Goal: Transaction & Acquisition: Purchase product/service

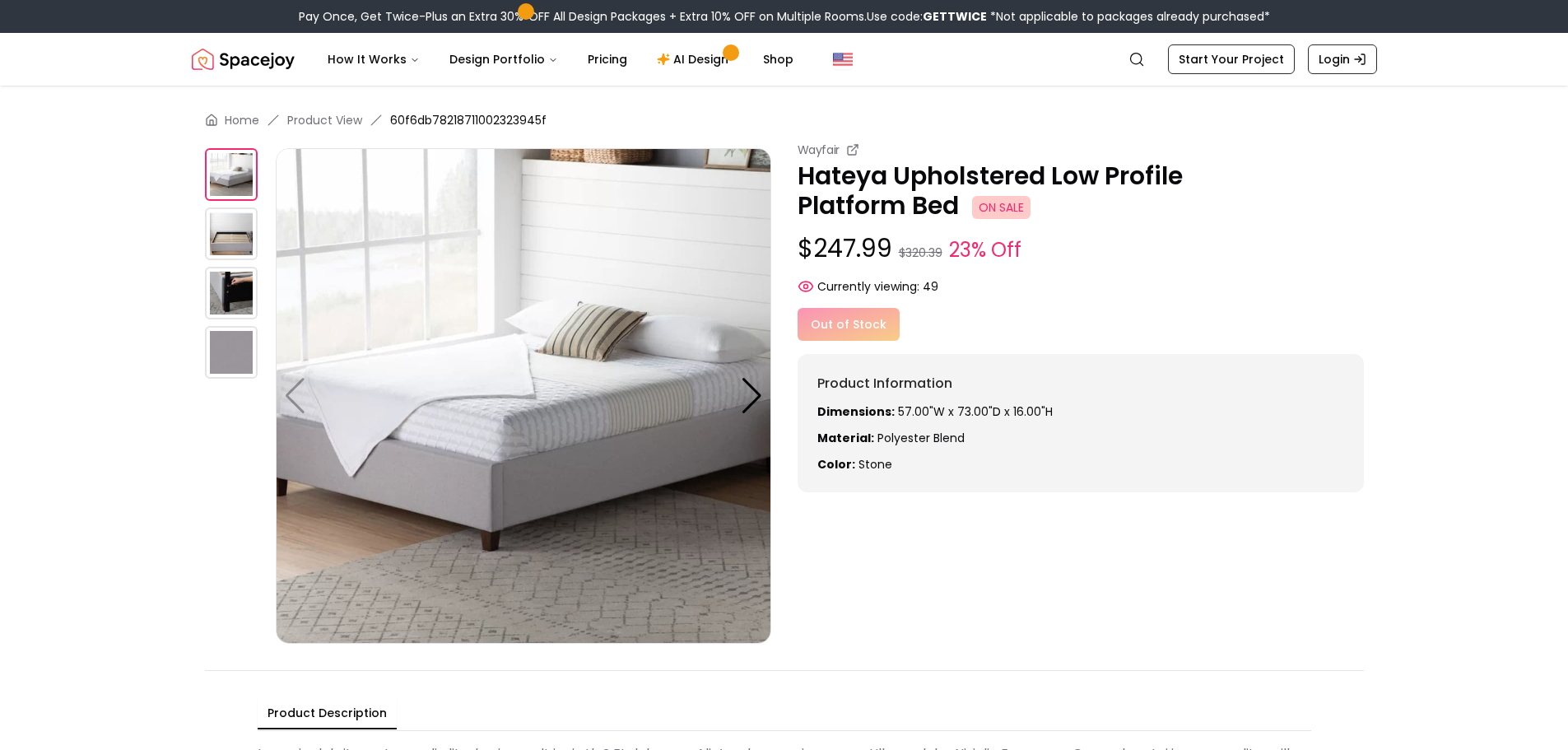
click at [618, 299] on img at bounding box center [523, 396] width 495 height 495
click at [926, 182] on p "Hateya Upholstered Low Profile Platform Bed ON SALE" at bounding box center [1081, 191] width 566 height 59
click at [749, 392] on div at bounding box center [752, 396] width 22 height 36
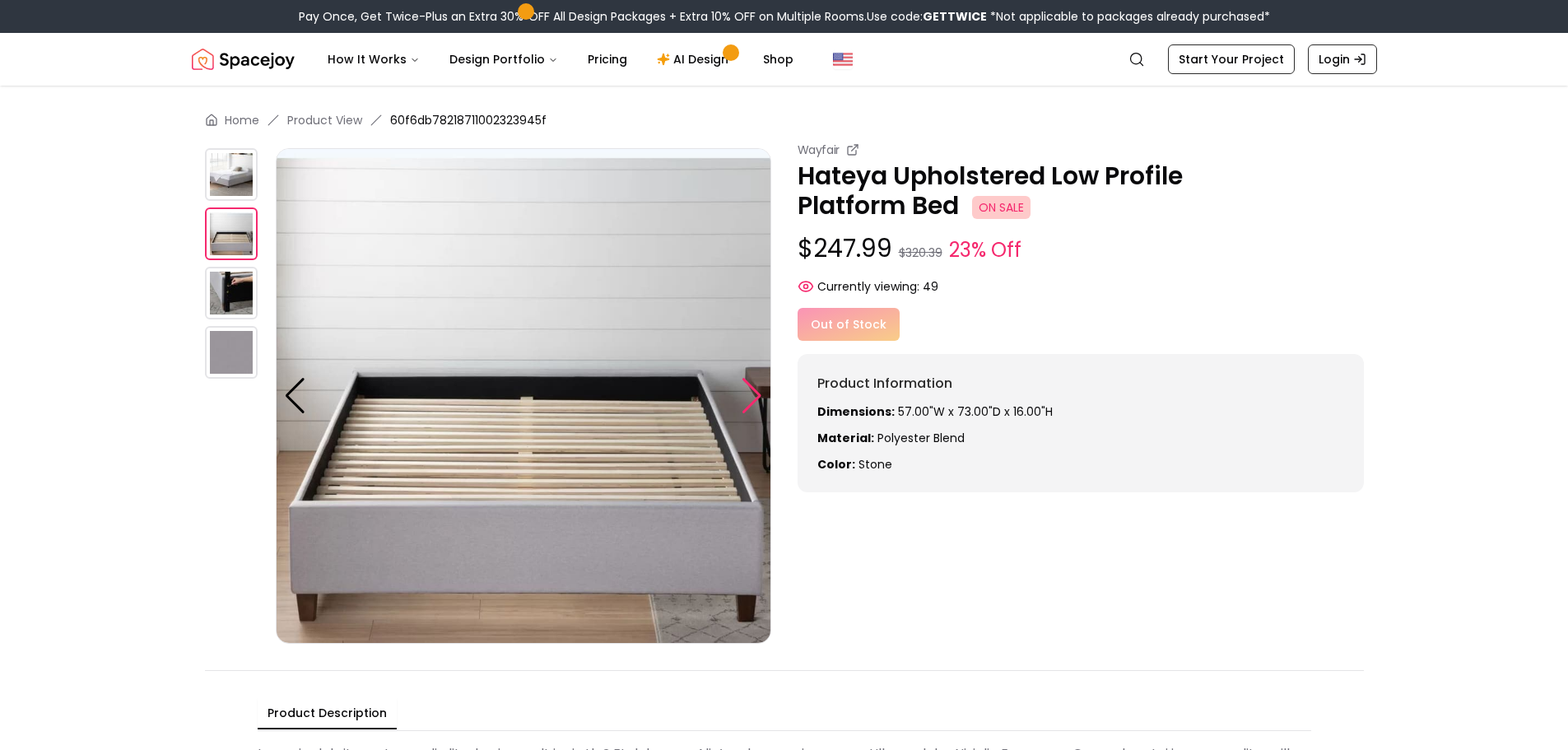
click at [749, 392] on div at bounding box center [752, 396] width 22 height 36
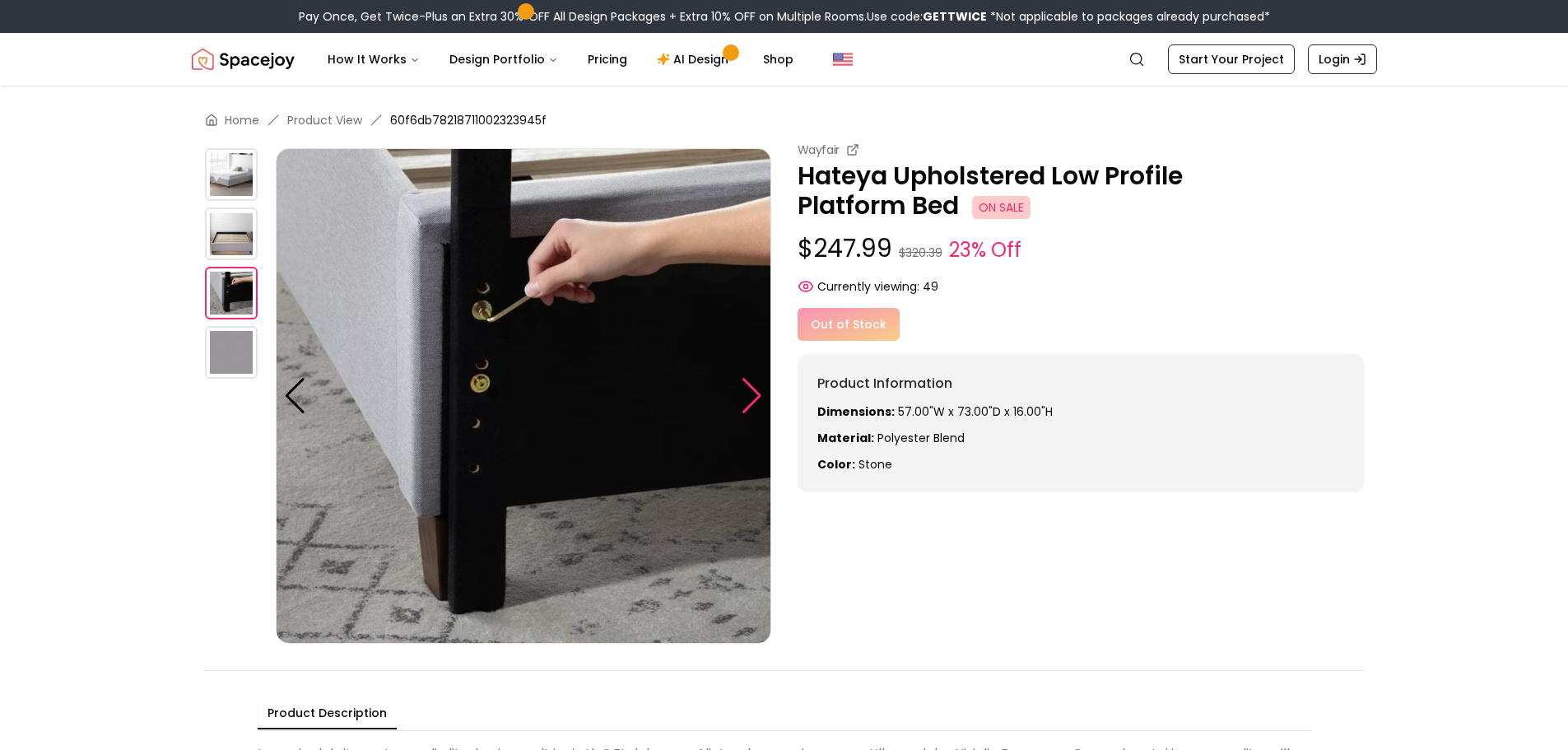
click at [749, 392] on div at bounding box center [752, 396] width 22 height 36
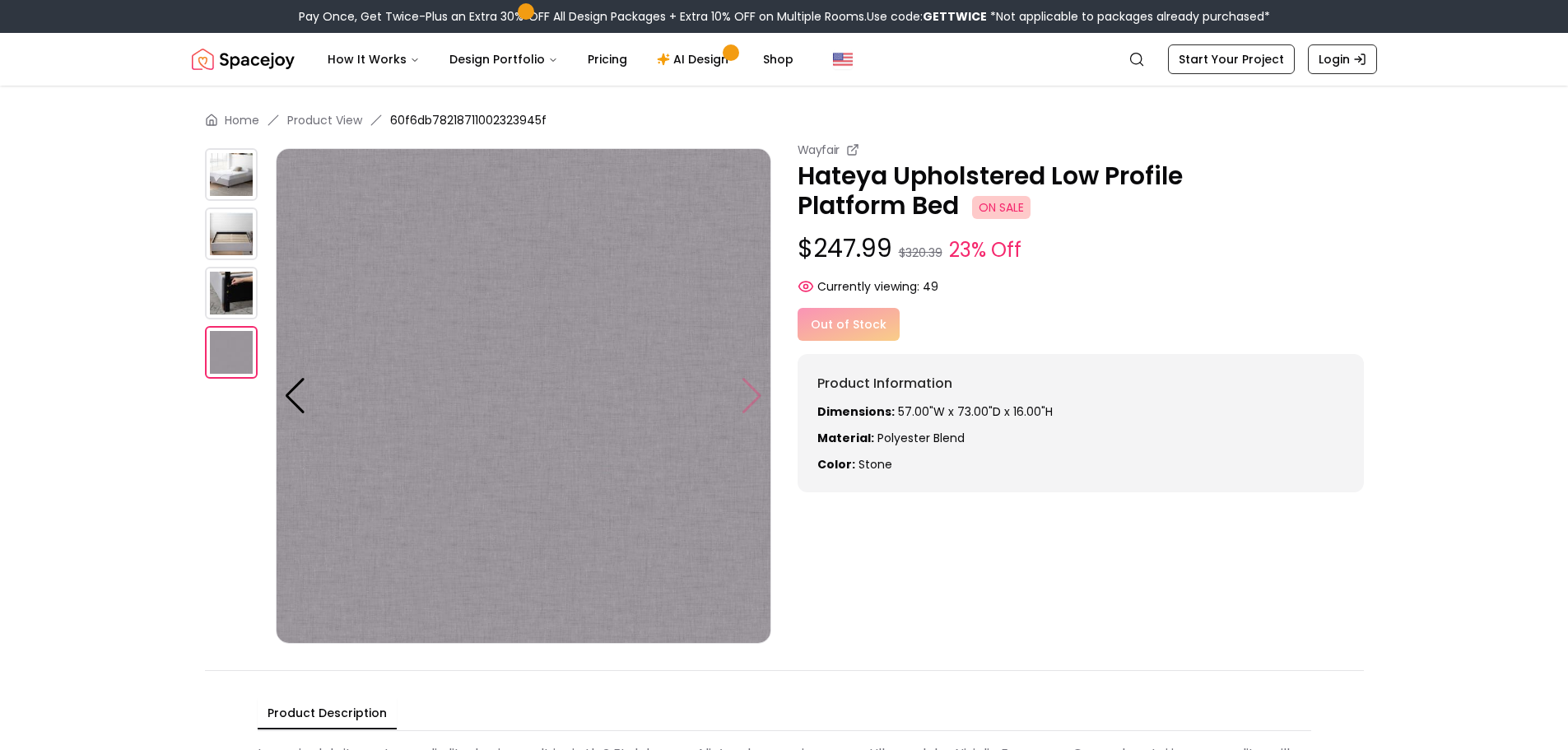
click at [749, 392] on img at bounding box center [523, 396] width 495 height 495
click at [250, 119] on link "Home" at bounding box center [242, 119] width 34 height 16
